Goal: Transaction & Acquisition: Purchase product/service

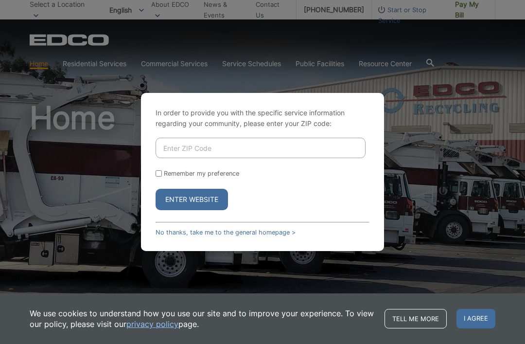
click at [301, 158] on input "Enter ZIP Code" at bounding box center [261, 148] width 210 height 20
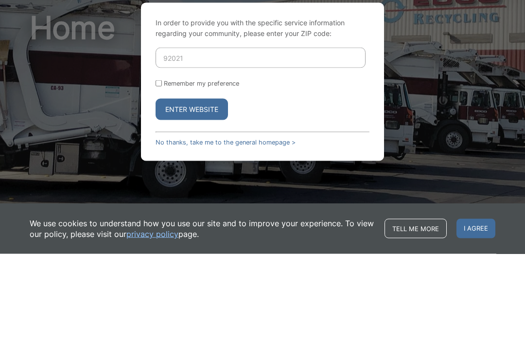
type input "92021"
click at [205, 189] on button "Enter Website" at bounding box center [192, 199] width 72 height 21
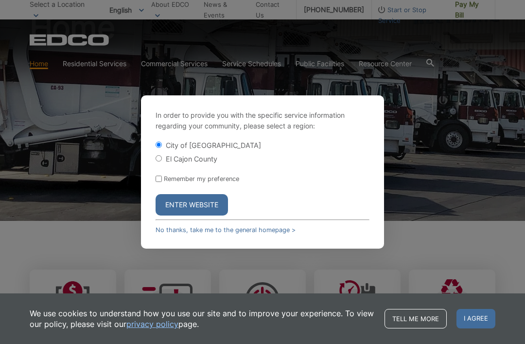
click at [199, 215] on button "Enter Website" at bounding box center [192, 204] width 72 height 21
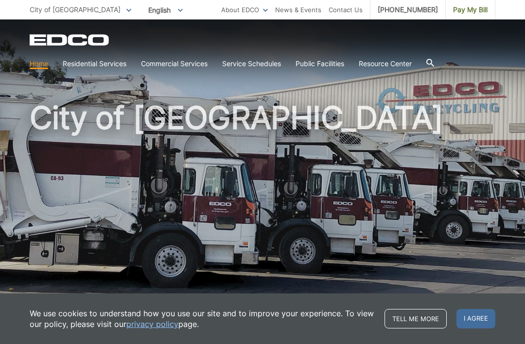
click at [477, 318] on span "I agree" at bounding box center [476, 318] width 39 height 19
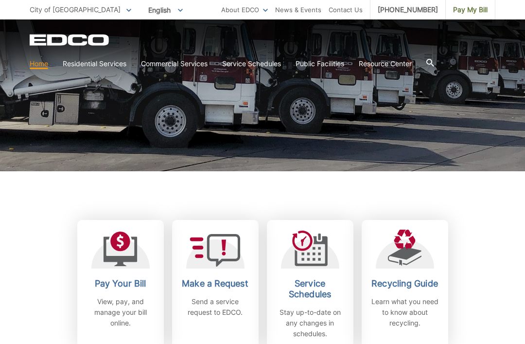
click at [125, 272] on link "Pay Your Bill View, pay, and manage your bill online." at bounding box center [120, 284] width 87 height 129
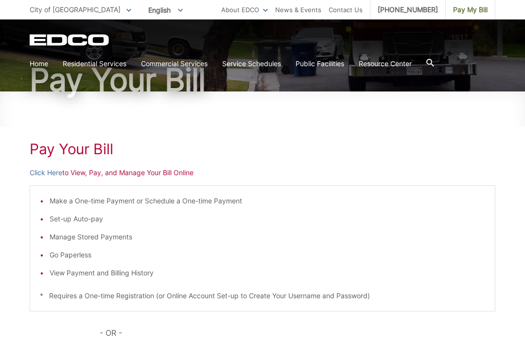
scroll to position [77, 0]
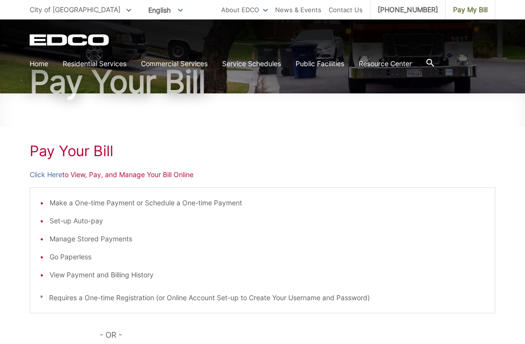
click at [49, 177] on link "Click Here" at bounding box center [46, 174] width 33 height 11
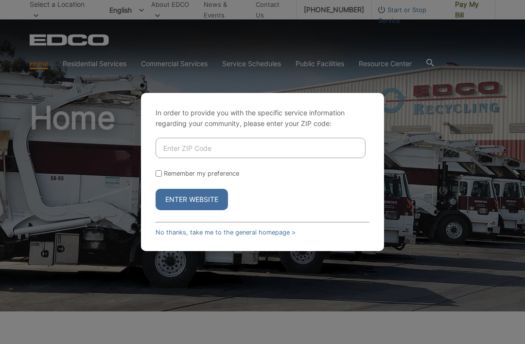
click at [289, 158] on input "Enter ZIP Code" at bounding box center [261, 148] width 210 height 20
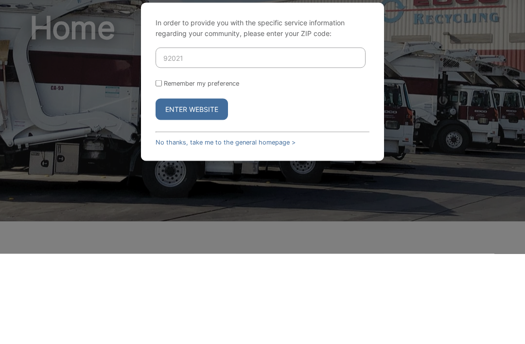
type input "92021"
click at [203, 189] on button "Enter Website" at bounding box center [192, 199] width 72 height 21
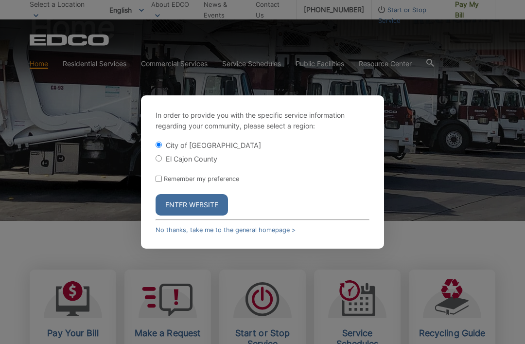
click at [200, 213] on button "Enter Website" at bounding box center [192, 204] width 72 height 21
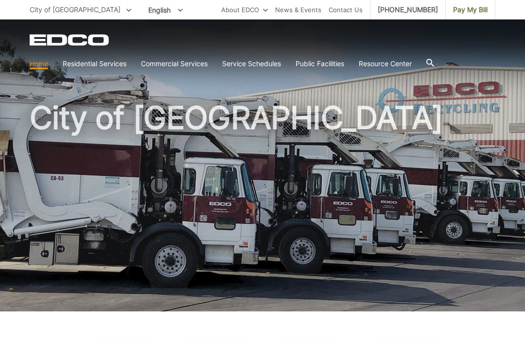
click at [44, 64] on link "Home" at bounding box center [39, 63] width 18 height 11
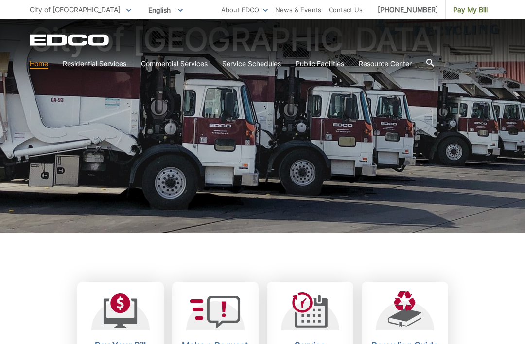
scroll to position [81, 0]
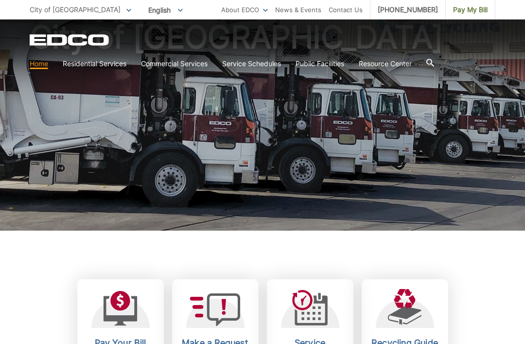
click at [125, 336] on link "Pay Your Bill View, pay, and manage your bill online." at bounding box center [120, 343] width 87 height 129
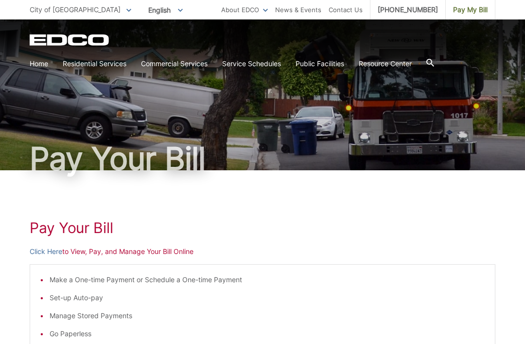
click at [135, 280] on li "Make a One-time Payment or Schedule a One-time Payment" at bounding box center [268, 279] width 436 height 11
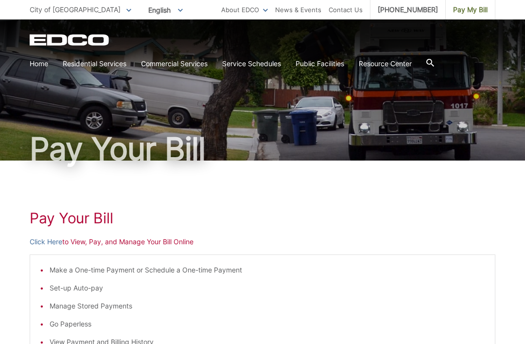
click at [153, 268] on li "Make a One-time Payment or Schedule a One-time Payment" at bounding box center [268, 270] width 436 height 11
click at [55, 237] on link "Click Here" at bounding box center [46, 241] width 33 height 11
